Goal: Transaction & Acquisition: Purchase product/service

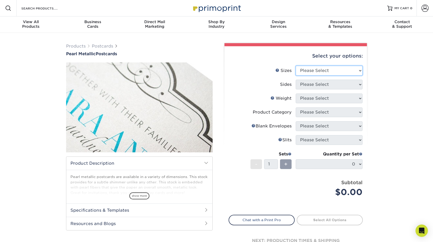
click at [320, 71] on select "Please Select 2" x 4" 2" x 6" 3.5" x 8.5" 4" x 6" 4" x 8.5" 4" x 9" 4.25" x 5.5…" at bounding box center [329, 71] width 67 height 10
select select "5.00x7.00"
click at [319, 87] on select "Please Select Print Both Sides Print Front Only" at bounding box center [329, 85] width 67 height 10
select select "13abbda7-1d64-4f25-8bb2-c179b224825d"
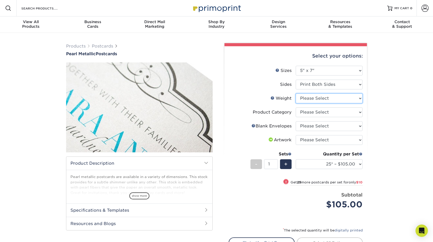
click at [318, 98] on select "Please Select 14PTPM" at bounding box center [329, 99] width 67 height 10
select select "14PTPM"
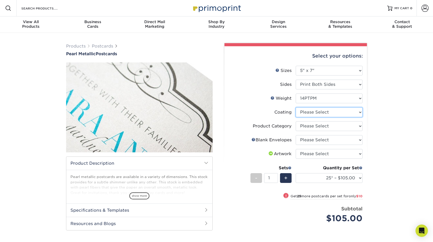
click at [317, 113] on select at bounding box center [329, 113] width 67 height 10
select select "3e7618de-abca-4bda-9f97-8b9129e913d8"
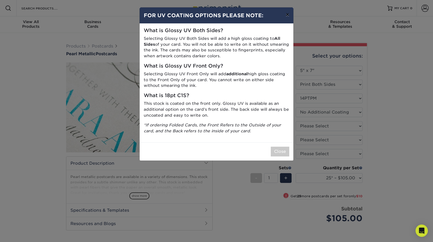
click at [287, 17] on button "×" at bounding box center [288, 14] width 12 height 14
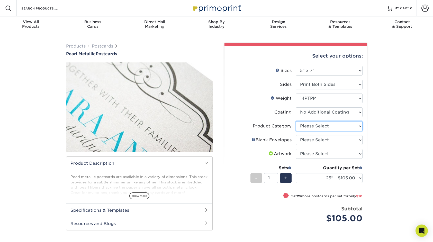
click at [320, 128] on select "Please Select Announcement Cards" at bounding box center [329, 127] width 67 height 10
click at [318, 130] on select "Please Select Announcement Cards" at bounding box center [329, 127] width 67 height 10
select select "afc43903-b91d-4869-9f05-9fa1eb7dcbea"
click at [317, 141] on select "Please Select No Blank Envelopes Yes 25 Pearl Envelopes A7 Yes 50 Pearl Envelop…" at bounding box center [329, 140] width 67 height 10
select select "9f137334-7cf0-4a73-8a74-a4df662606ea"
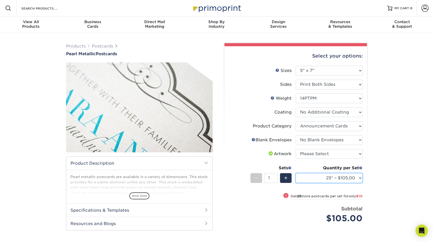
click at [318, 177] on select "25* – $105.00 50* – $115.00 75* – $162.00 100* – $205.00 250* – $252.00 500* – …" at bounding box center [329, 179] width 67 height 10
select select "500* – $343.00"
